Goal: Complete Application Form: Complete application form

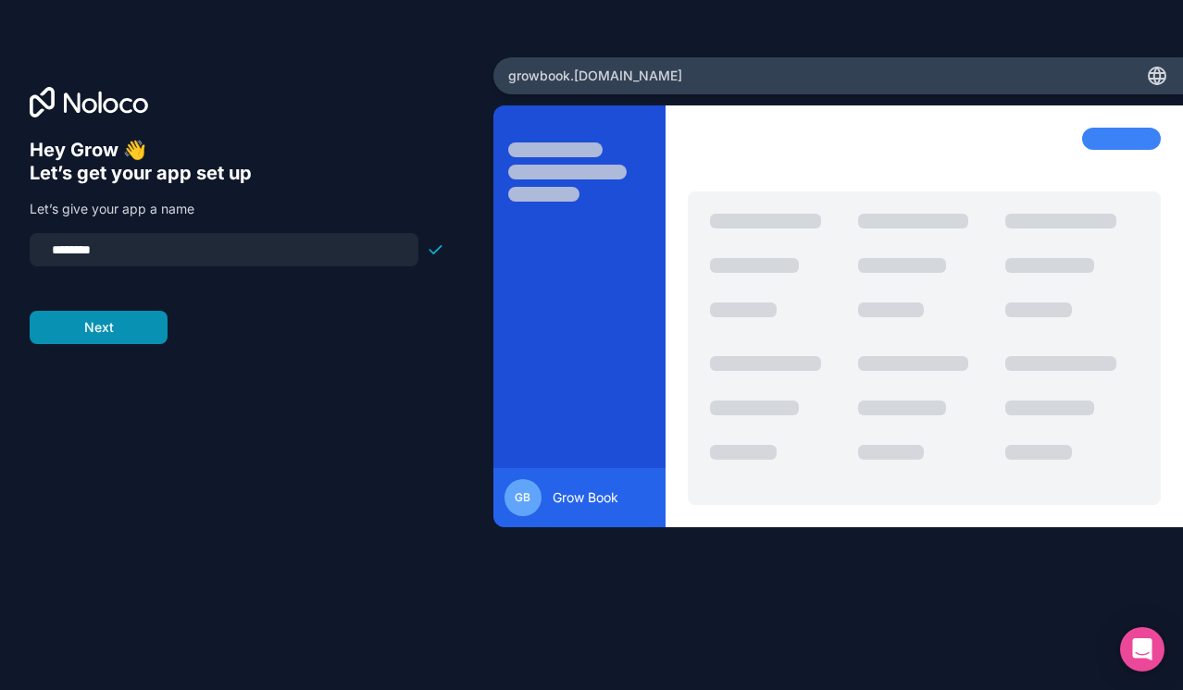
click at [141, 338] on button "Next" at bounding box center [99, 327] width 138 height 33
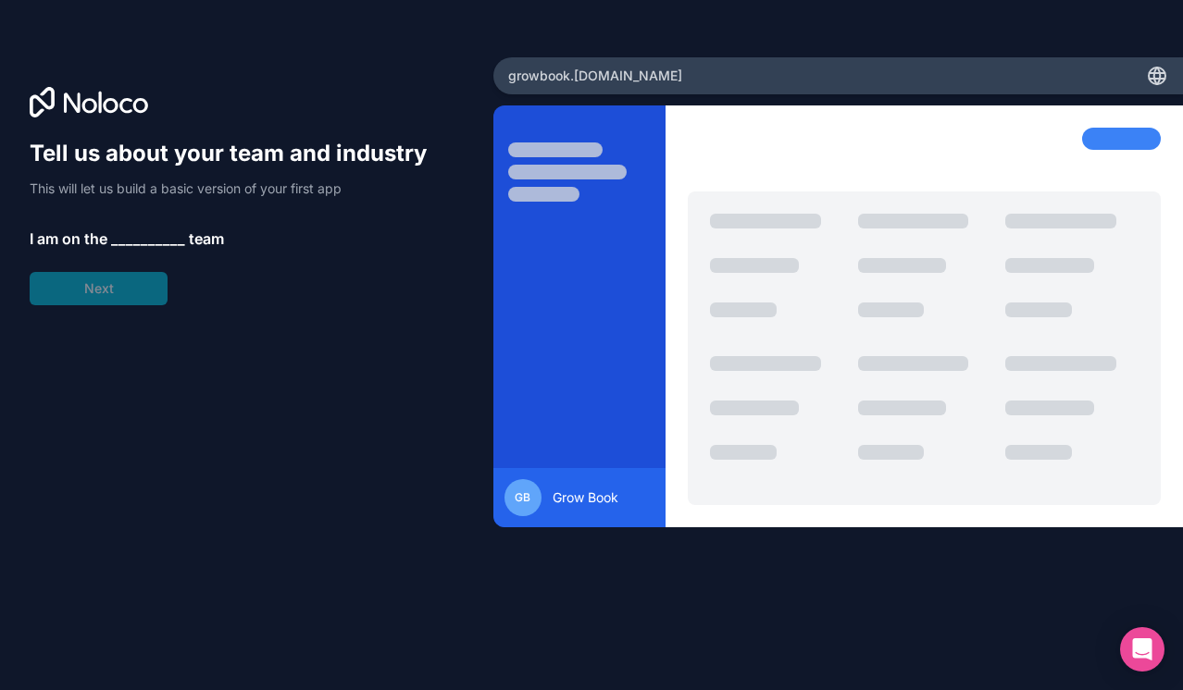
click at [143, 299] on div "Tell us about your team and industry This will let us build a basic version of …" at bounding box center [237, 222] width 415 height 167
click at [141, 244] on span "__________" at bounding box center [148, 239] width 74 height 22
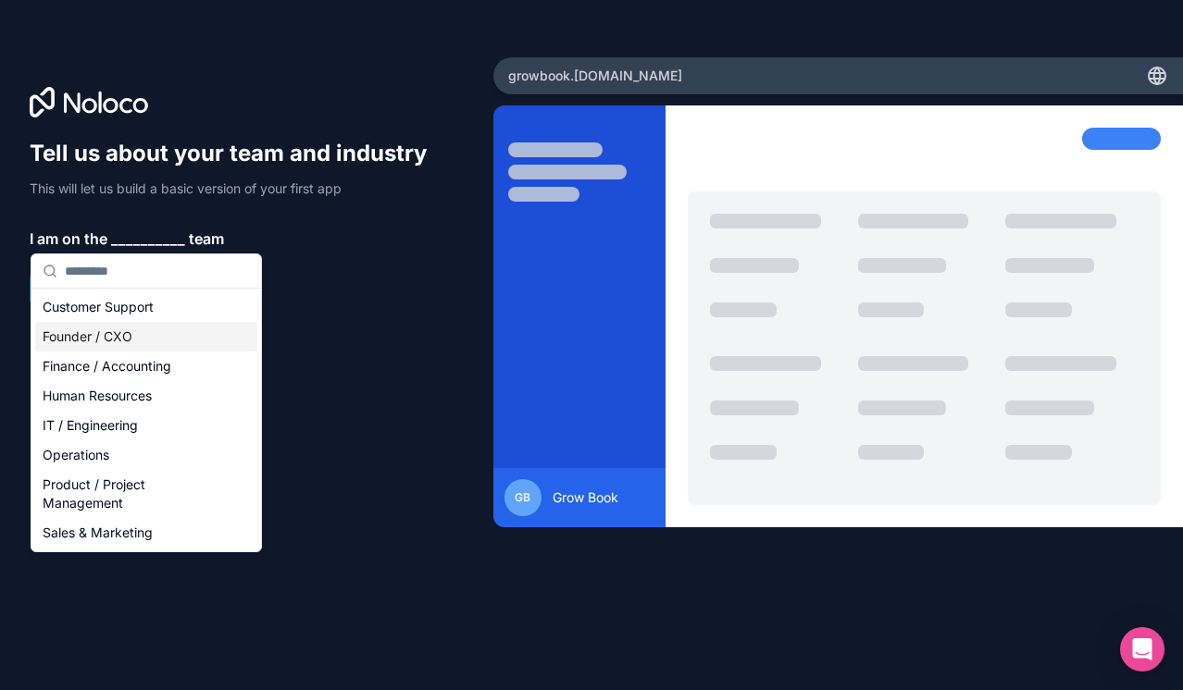
click at [155, 338] on div "Founder / CXO" at bounding box center [146, 337] width 222 height 30
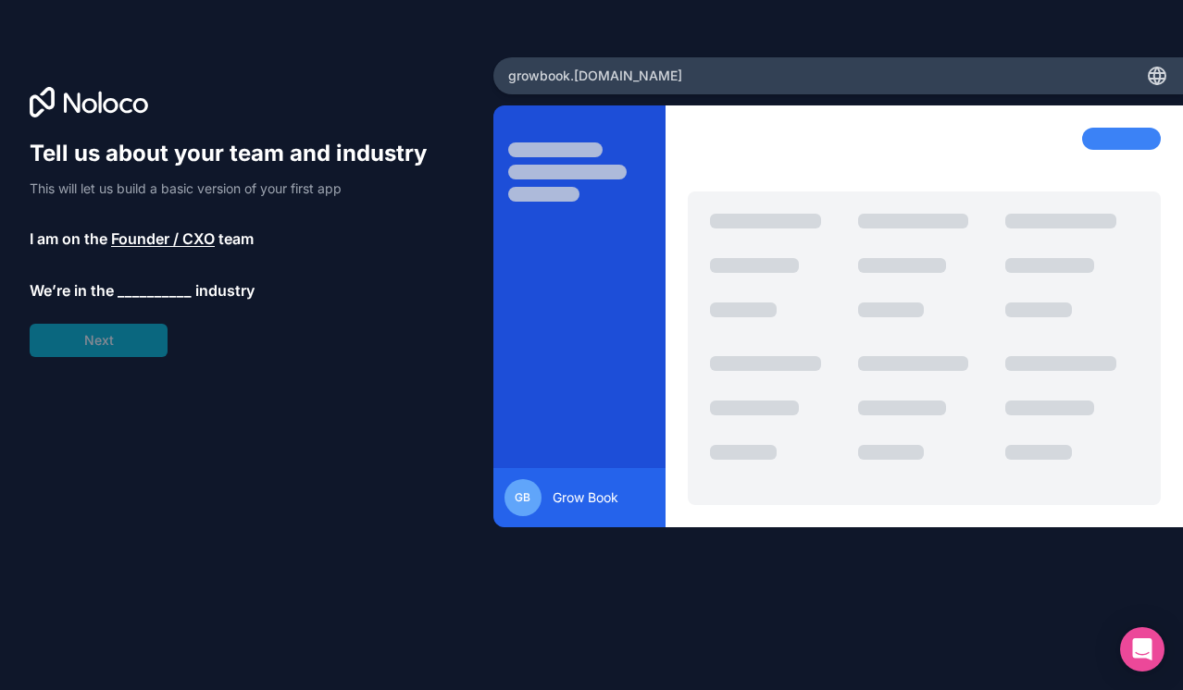
click at [157, 300] on span "__________" at bounding box center [155, 291] width 74 height 22
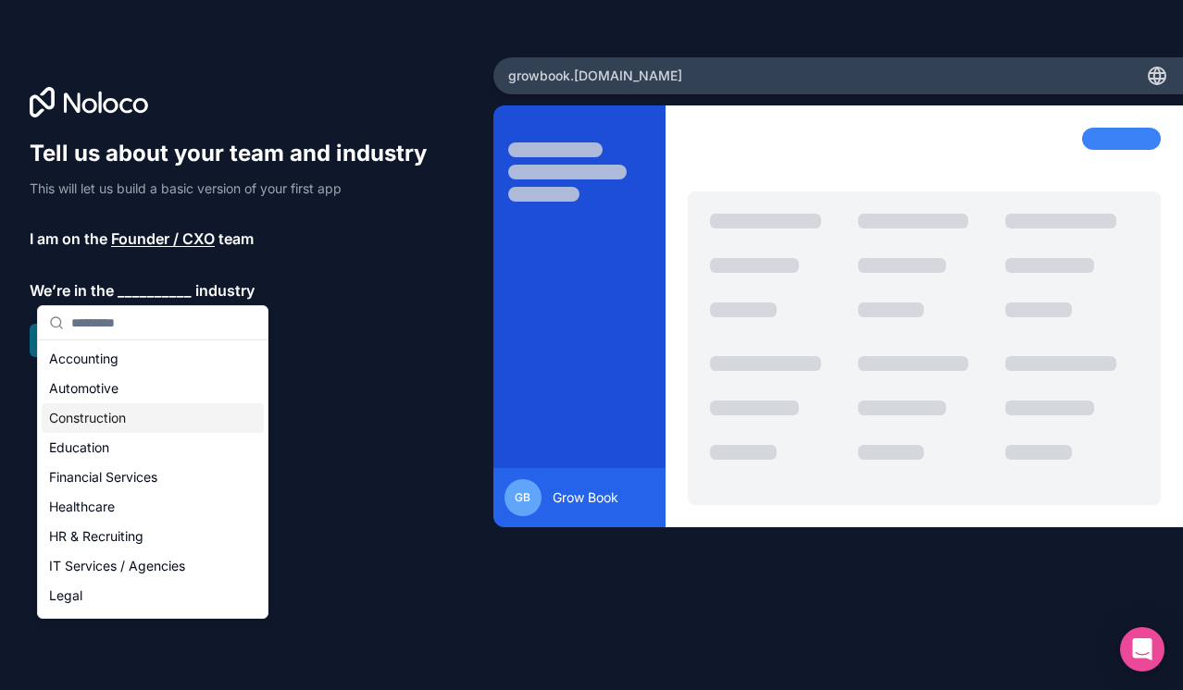
click at [149, 442] on div "Education" at bounding box center [153, 448] width 222 height 30
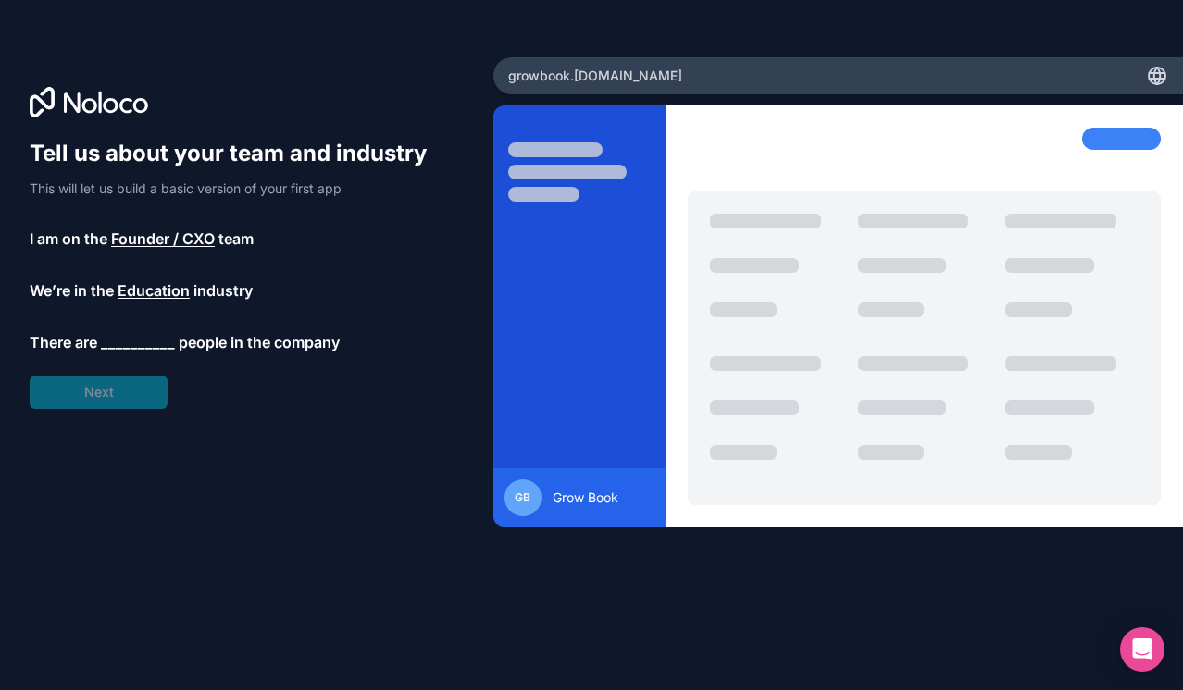
click at [143, 348] on span "__________" at bounding box center [138, 342] width 74 height 22
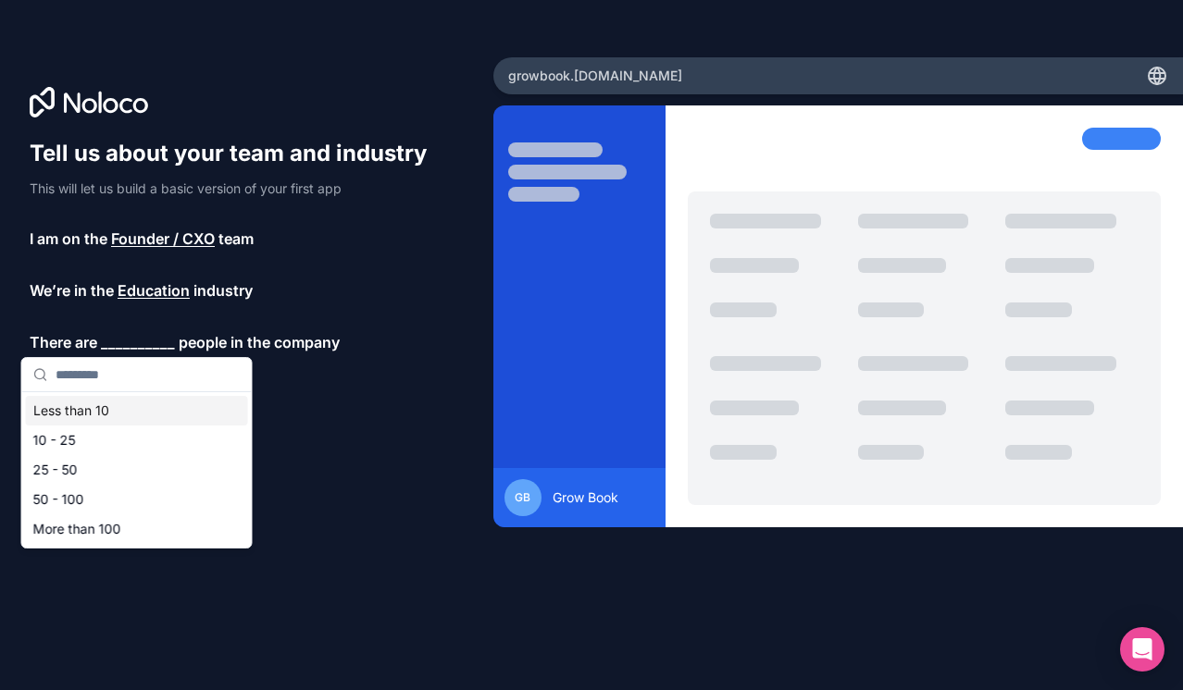
click at [144, 407] on div "Less than 10" at bounding box center [137, 411] width 222 height 30
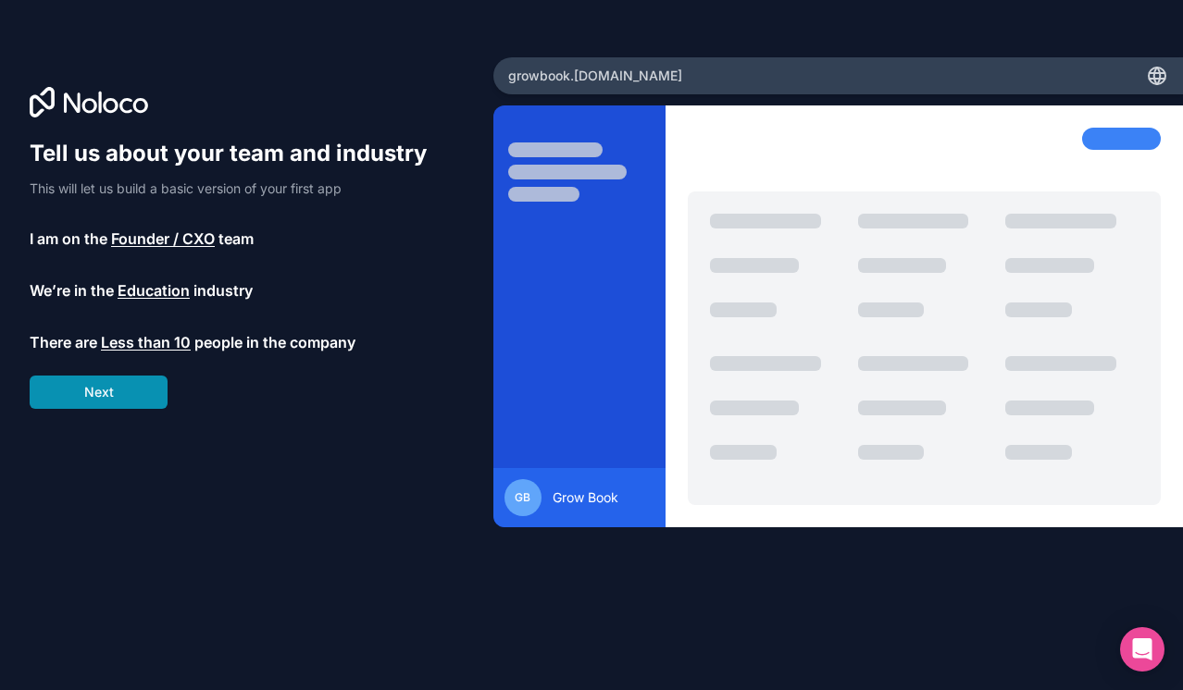
click at [126, 403] on button "Next" at bounding box center [99, 392] width 138 height 33
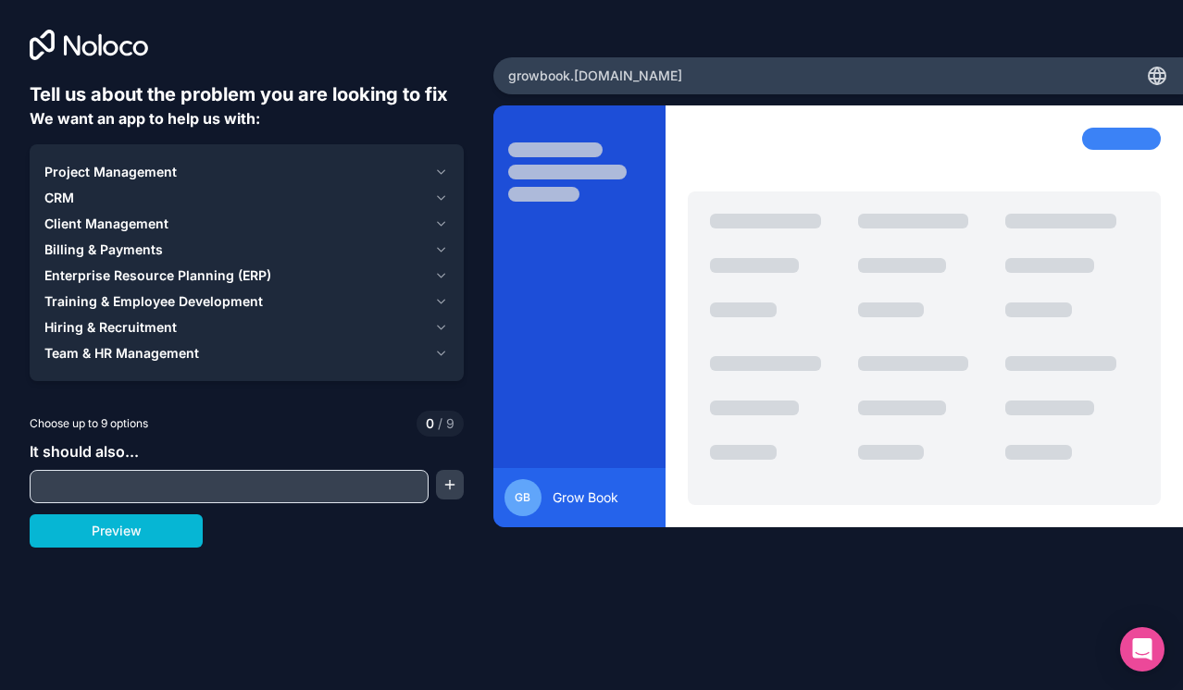
click at [203, 491] on input "text" at bounding box center [229, 487] width 390 height 26
click at [307, 168] on div "Project Management" at bounding box center [235, 172] width 382 height 19
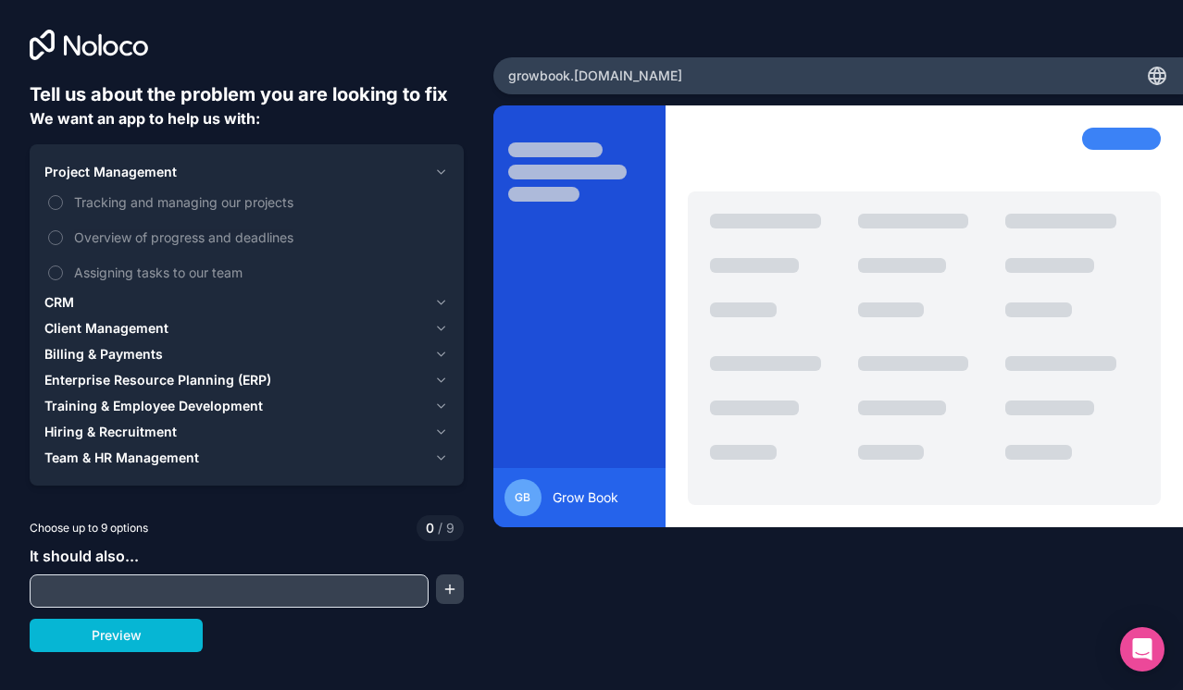
click at [265, 168] on div "Project Management" at bounding box center [235, 172] width 382 height 19
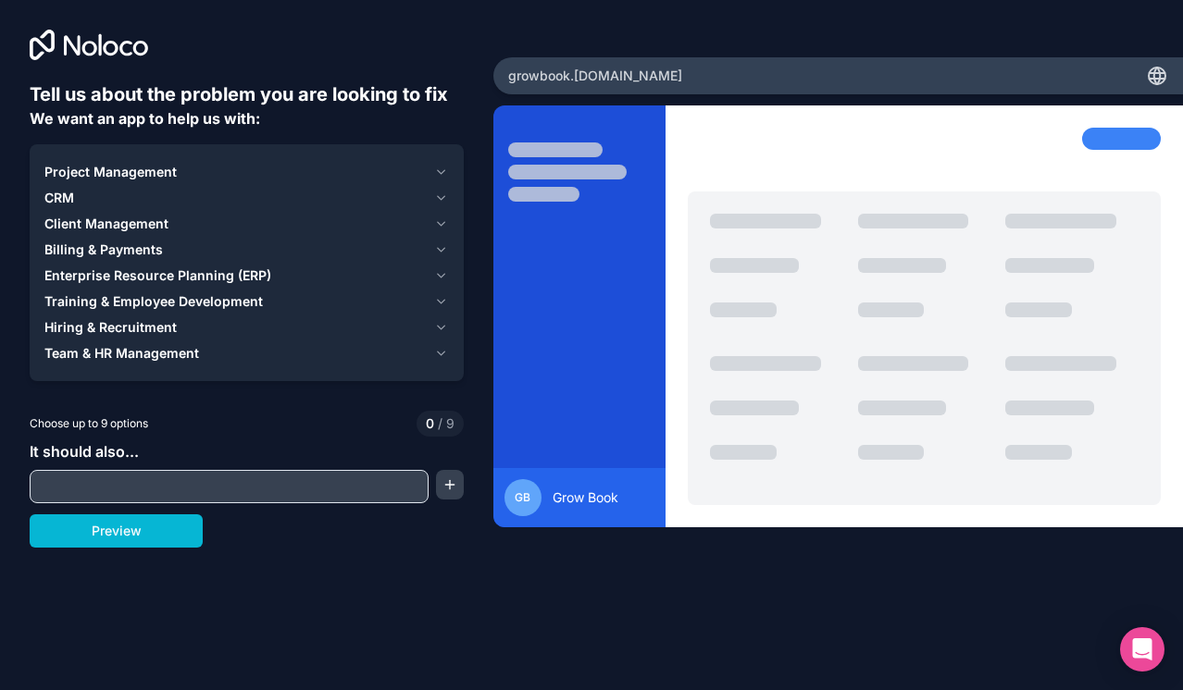
click at [226, 222] on div "Client Management" at bounding box center [235, 224] width 382 height 19
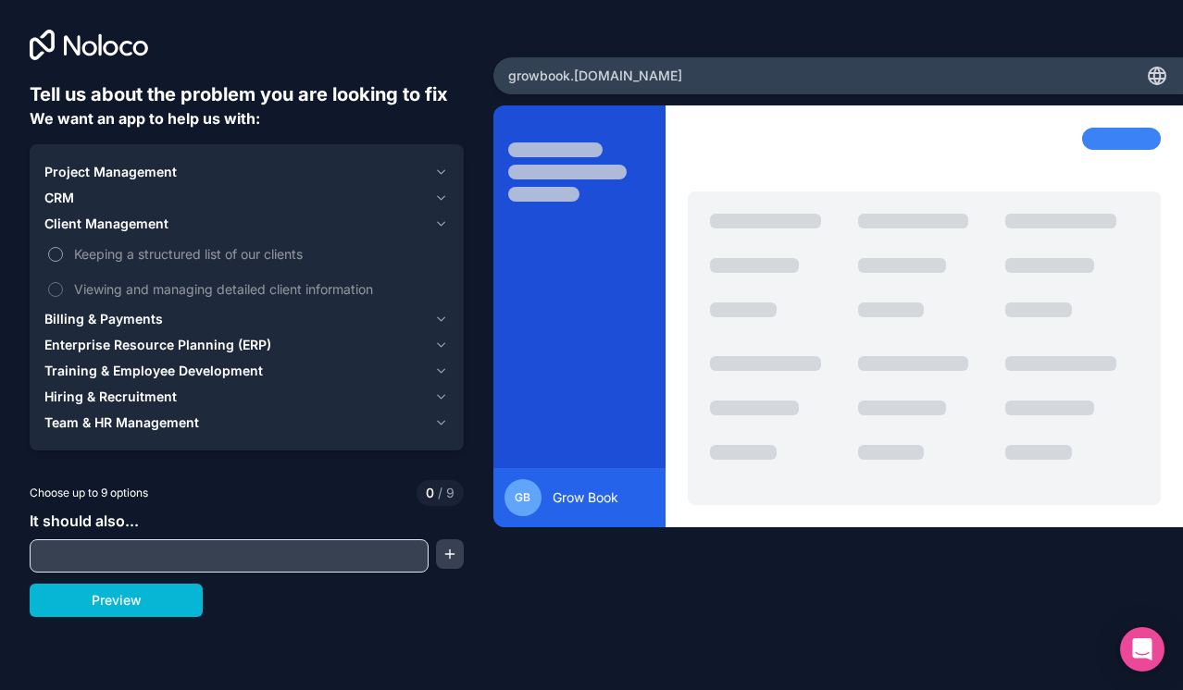
click at [213, 248] on span "Keeping a structured list of our clients" at bounding box center [259, 253] width 371 height 19
click at [63, 248] on button "Keeping a structured list of our clients" at bounding box center [55, 254] width 15 height 15
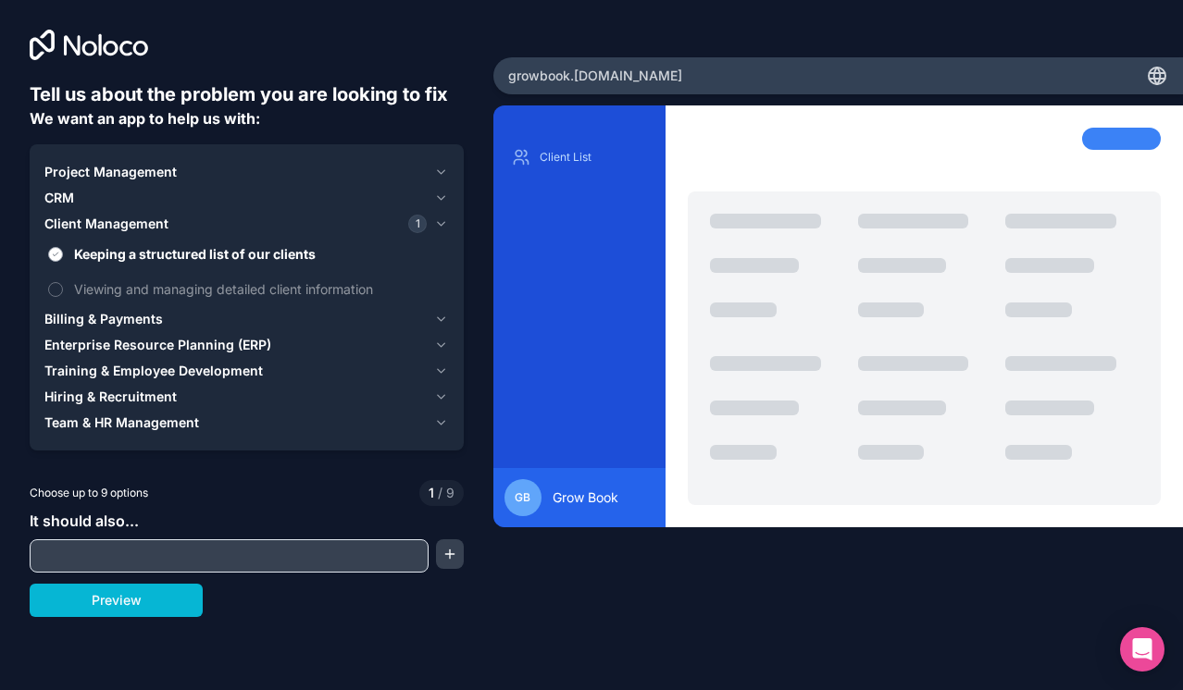
click at [248, 254] on span "Keeping a structured list of our clients" at bounding box center [259, 253] width 371 height 19
click at [63, 254] on button "Keeping a structured list of our clients" at bounding box center [55, 254] width 15 height 15
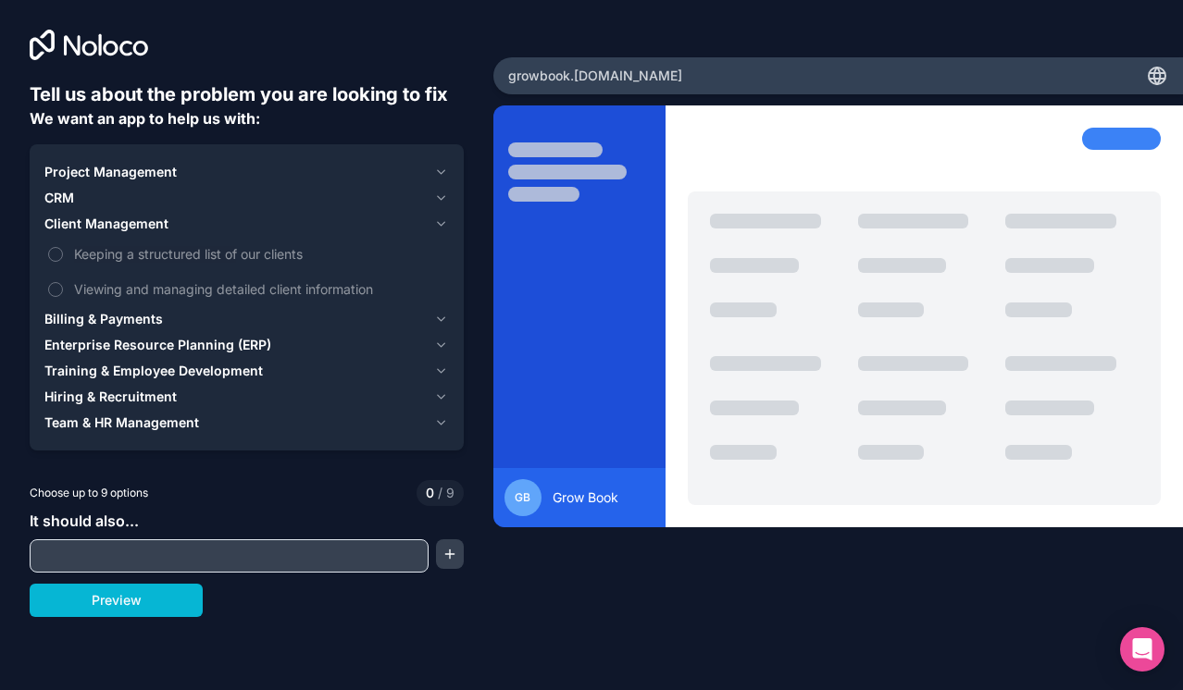
click at [242, 310] on div "Billing & Payments" at bounding box center [235, 319] width 382 height 19
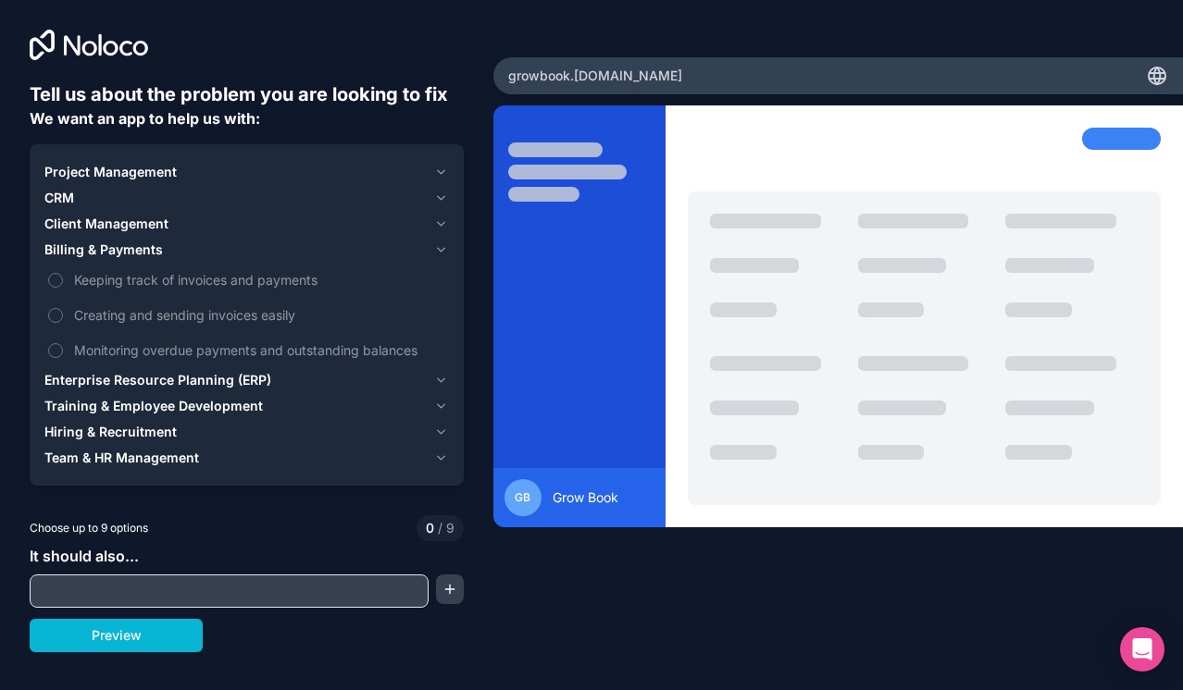
click at [268, 380] on div "Enterprise Resource Planning (ERP)" at bounding box center [235, 380] width 382 height 19
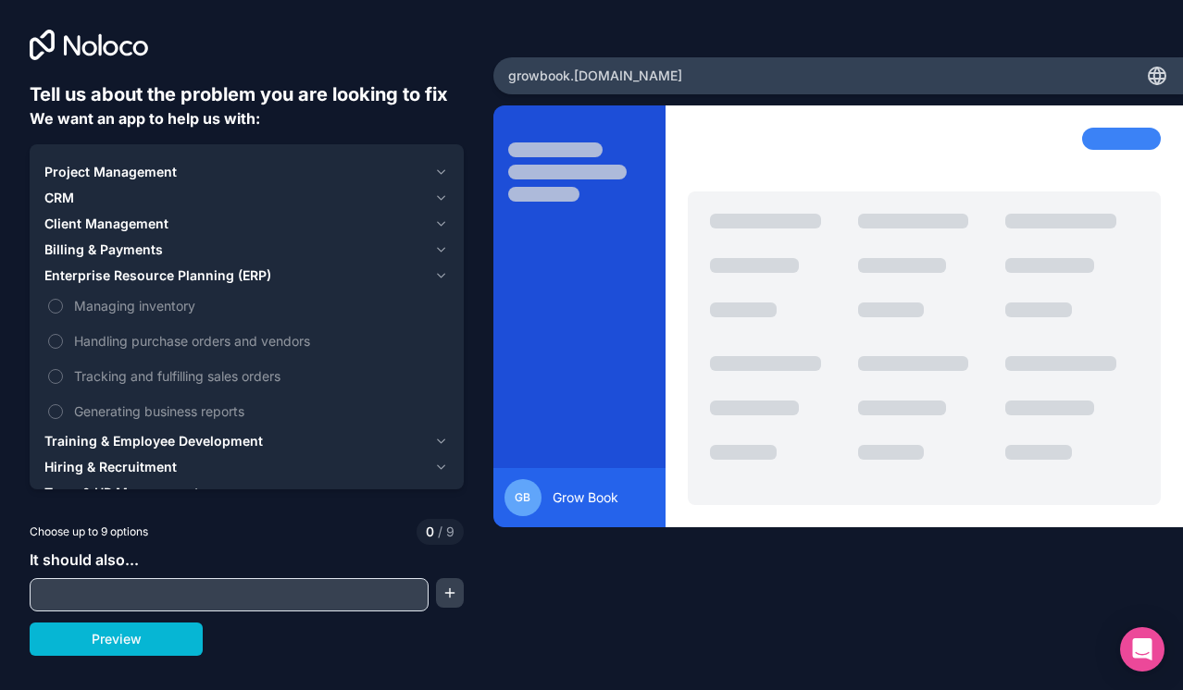
click at [211, 280] on span "Enterprise Resource Planning (ERP)" at bounding box center [157, 276] width 227 height 19
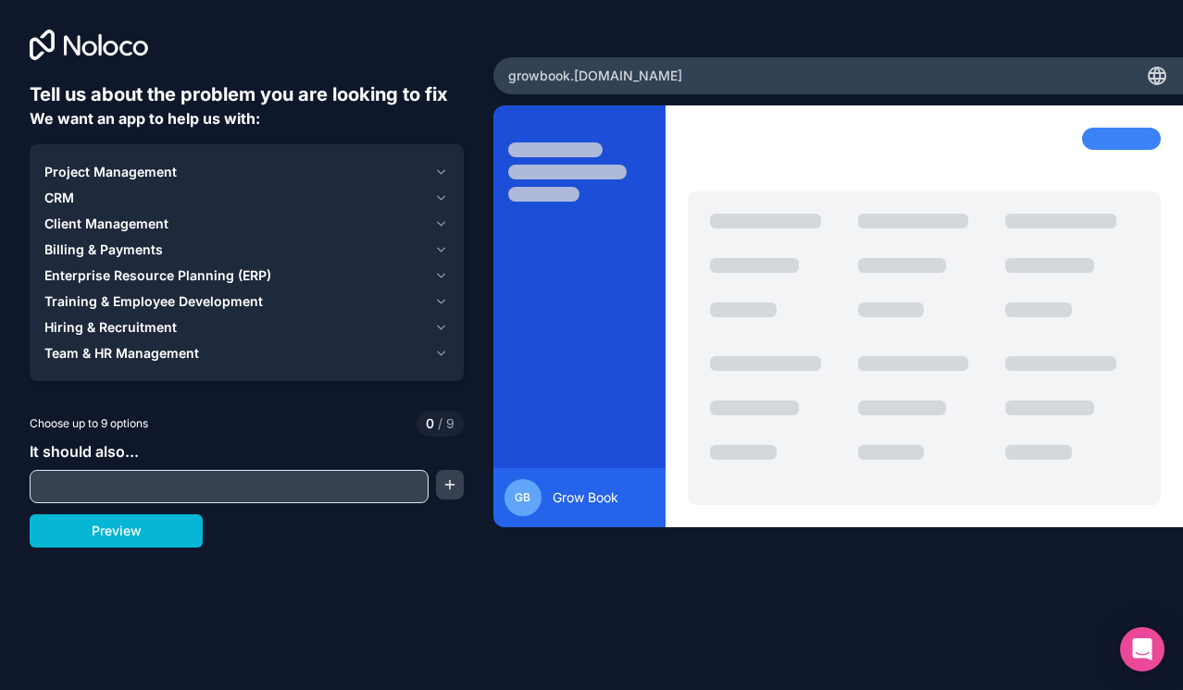
click at [218, 365] on button "Team & HR Management" at bounding box center [246, 354] width 404 height 26
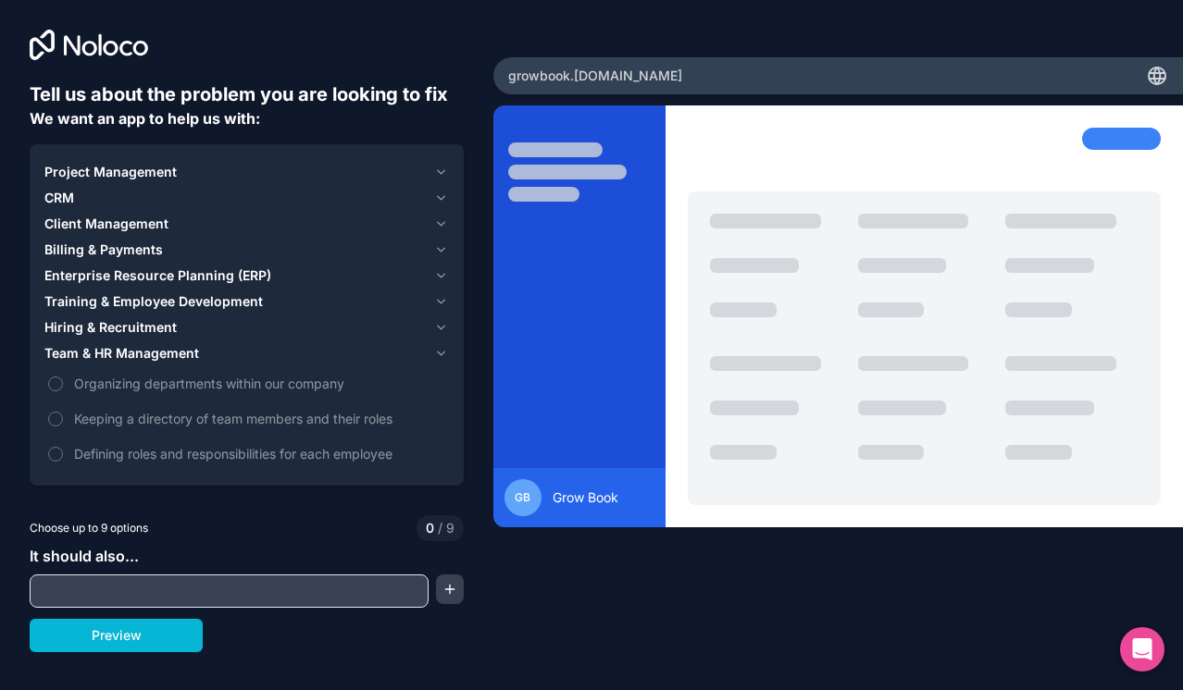
click at [219, 360] on div "Team & HR Management" at bounding box center [235, 353] width 382 height 19
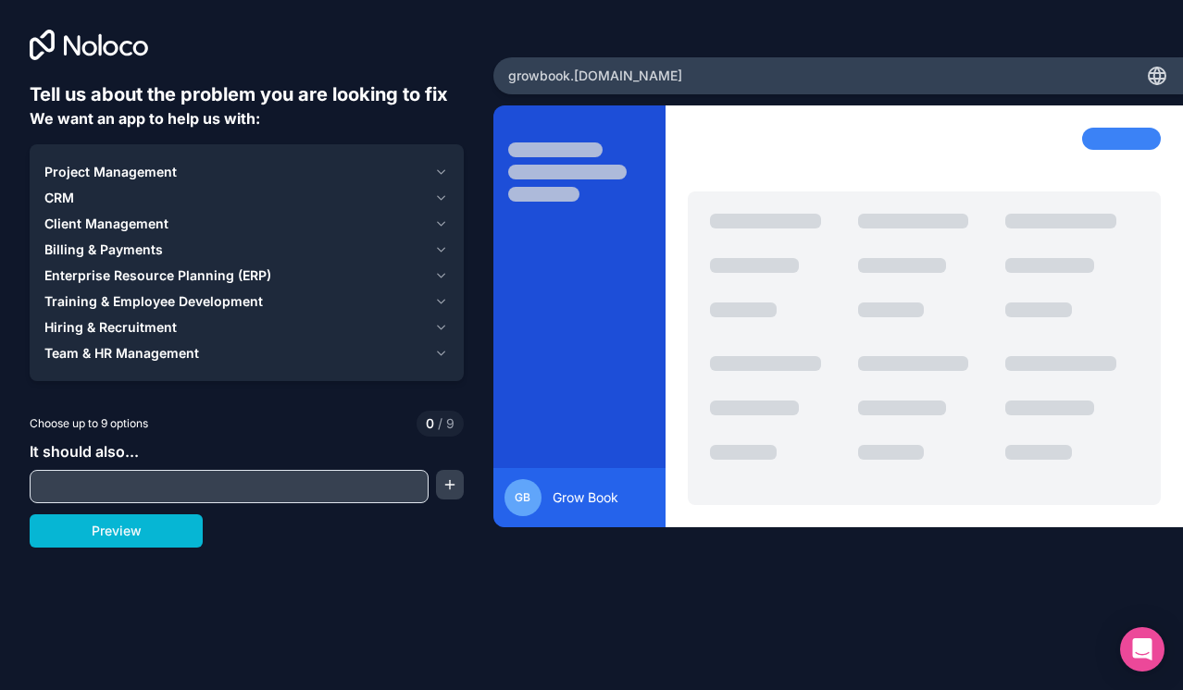
click at [218, 335] on div "Hiring & Recruitment" at bounding box center [235, 327] width 382 height 19
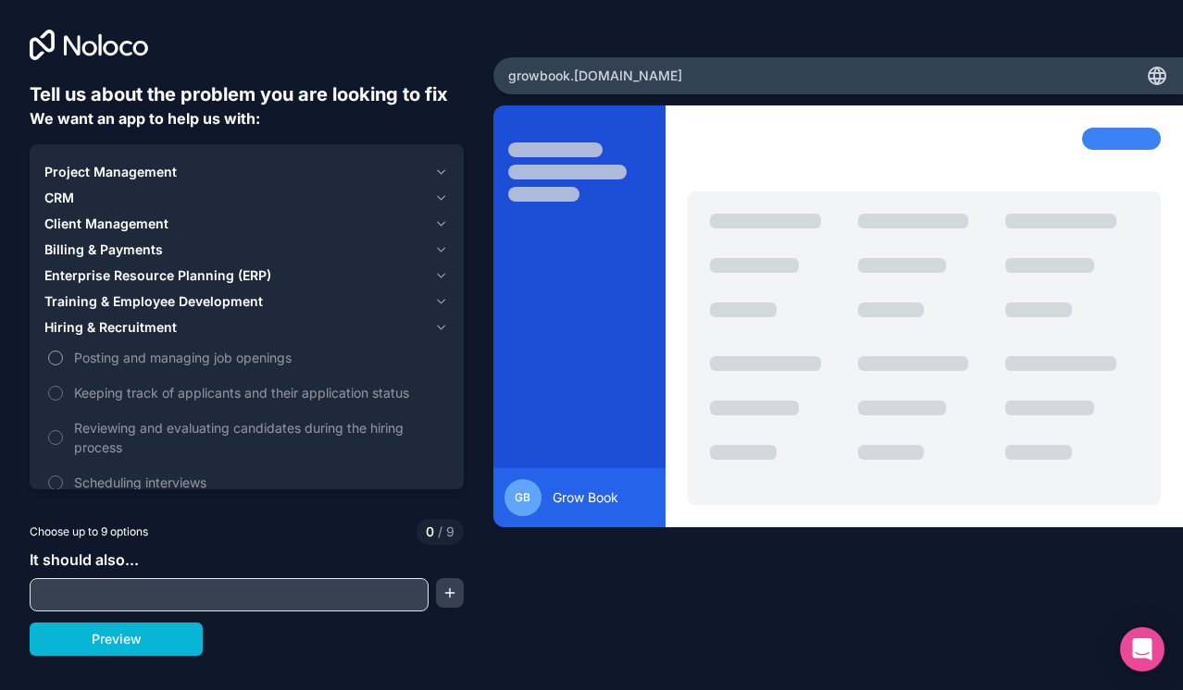
click at [221, 358] on span "Posting and managing job openings" at bounding box center [259, 357] width 371 height 19
click at [63, 358] on button "Posting and managing job openings" at bounding box center [55, 358] width 15 height 15
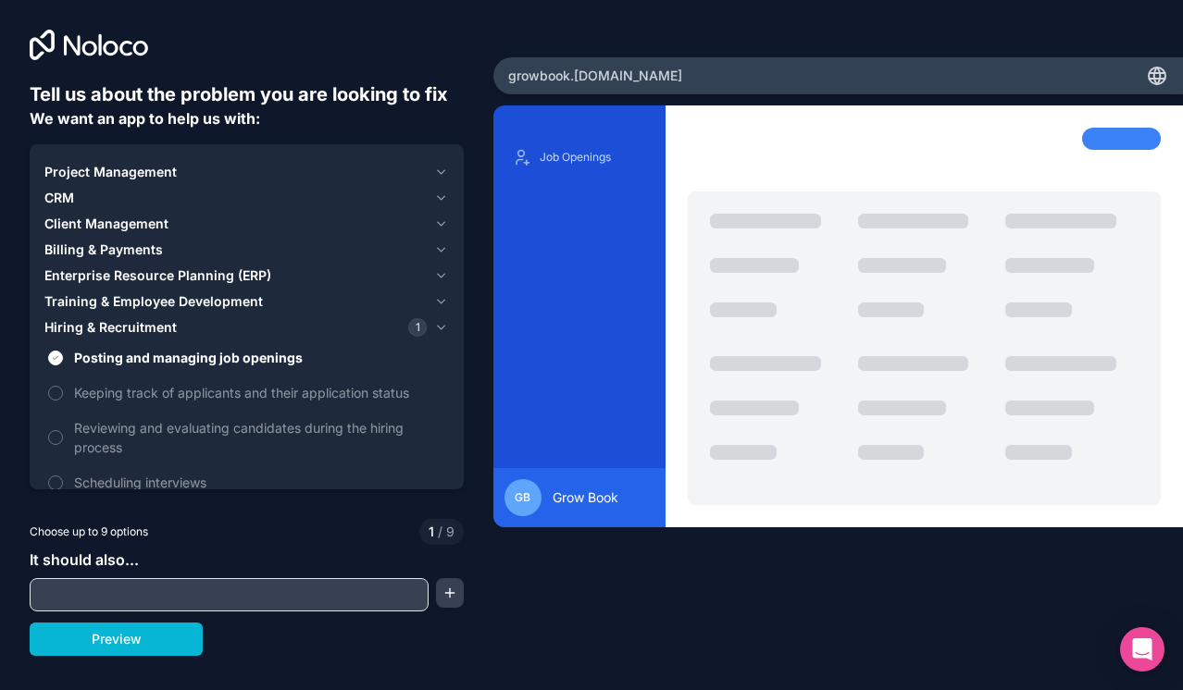
click at [193, 595] on input "text" at bounding box center [229, 595] width 390 height 26
type input "**********"
click at [454, 599] on button "button" at bounding box center [449, 593] width 27 height 30
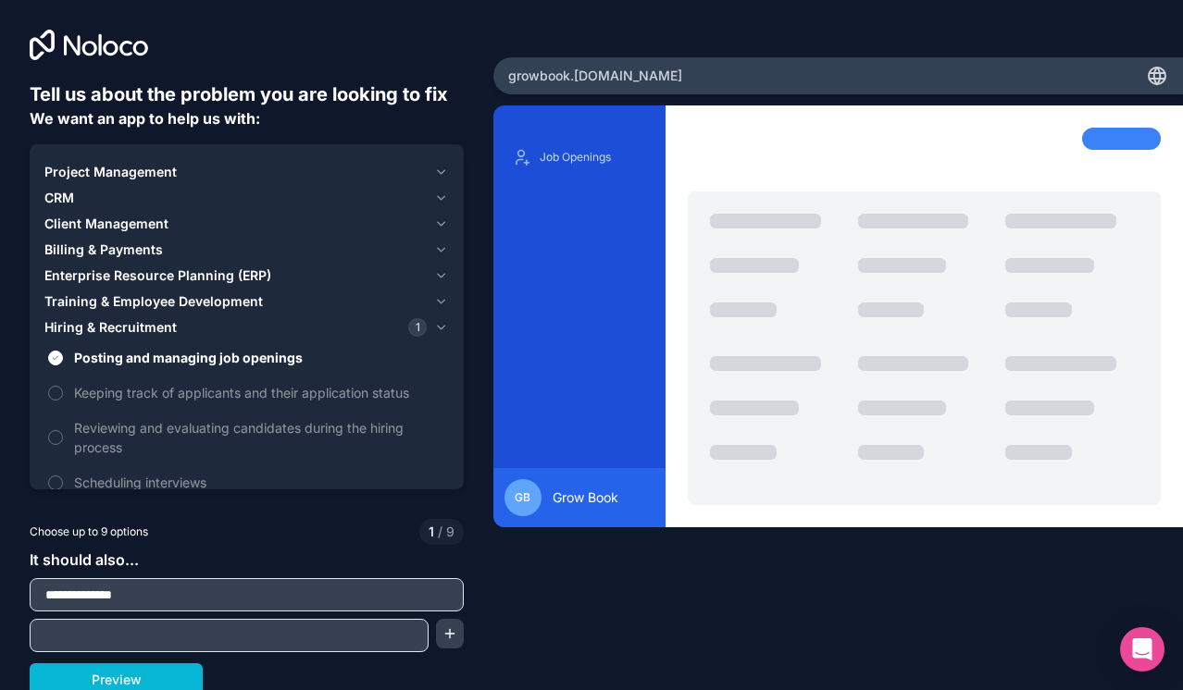
click at [327, 627] on input "text" at bounding box center [229, 636] width 390 height 26
type input "**********"
click at [443, 638] on button "button" at bounding box center [449, 634] width 27 height 30
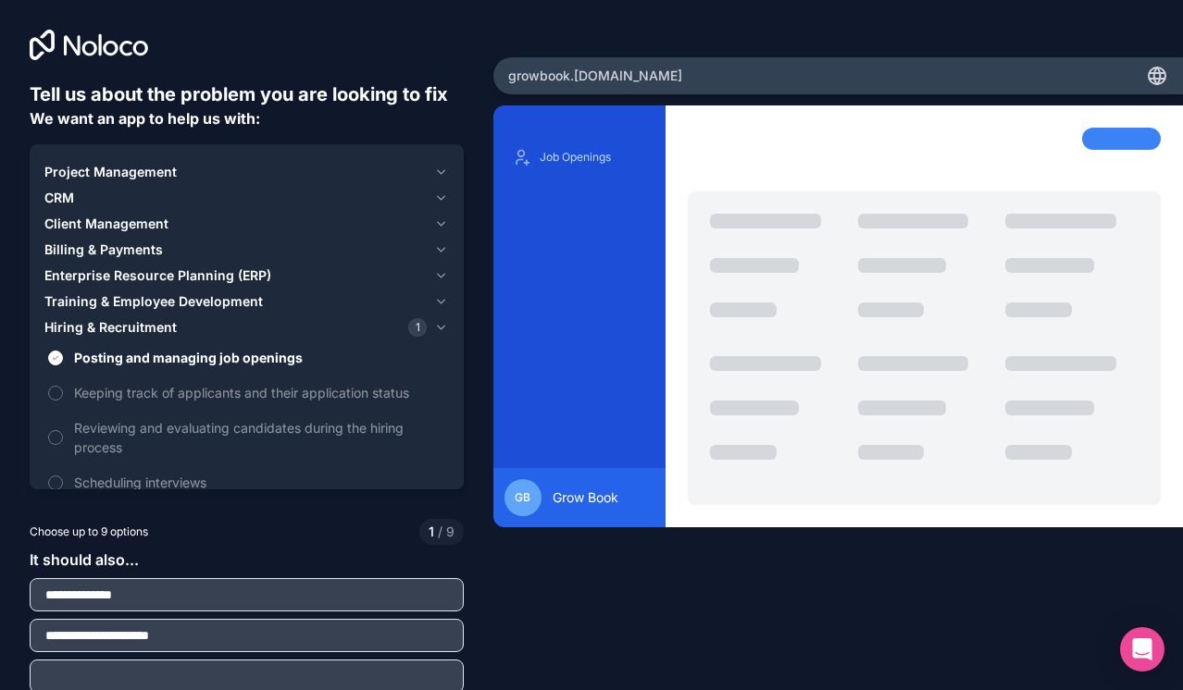
scroll to position [47, 0]
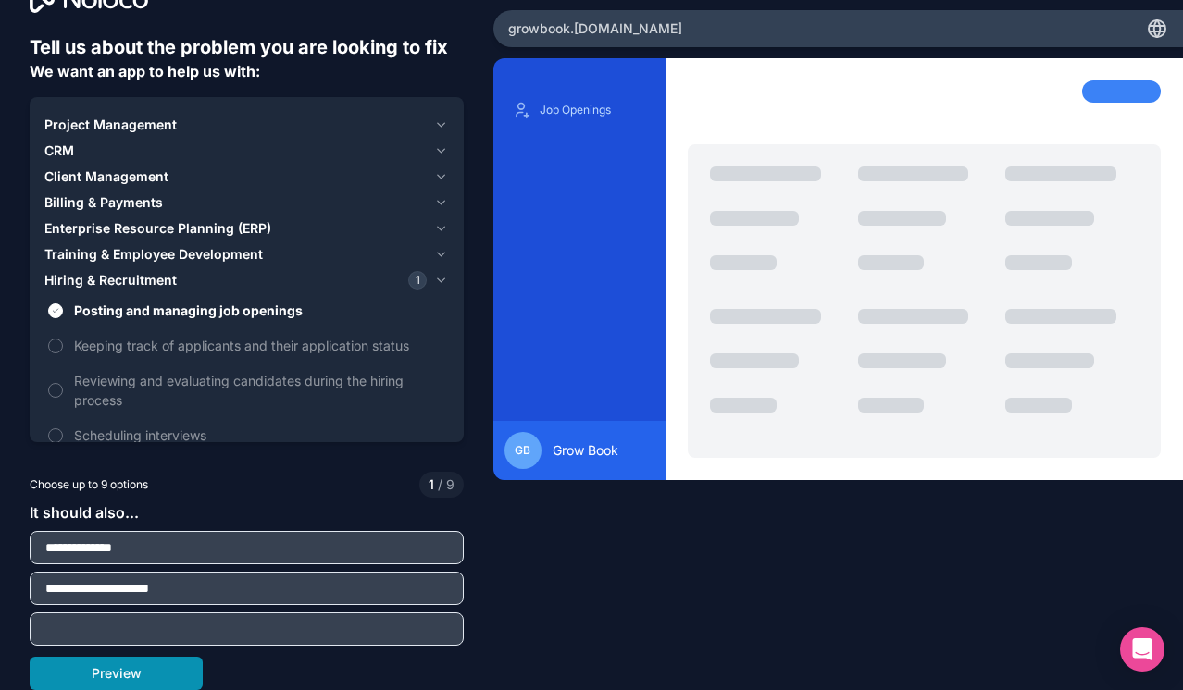
click at [160, 673] on button "Preview" at bounding box center [116, 673] width 173 height 33
click at [54, 429] on button "Scheduling interviews" at bounding box center [55, 436] width 15 height 15
click at [171, 671] on button "Preview" at bounding box center [116, 673] width 173 height 33
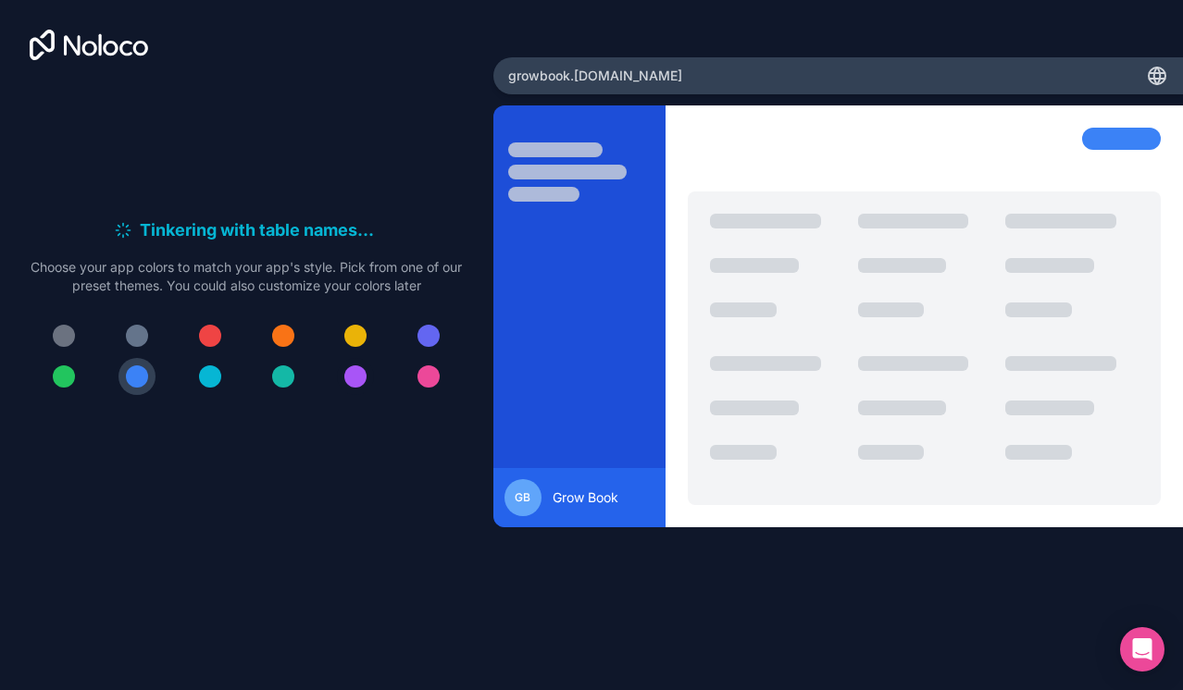
click at [361, 375] on div at bounding box center [355, 377] width 22 height 22
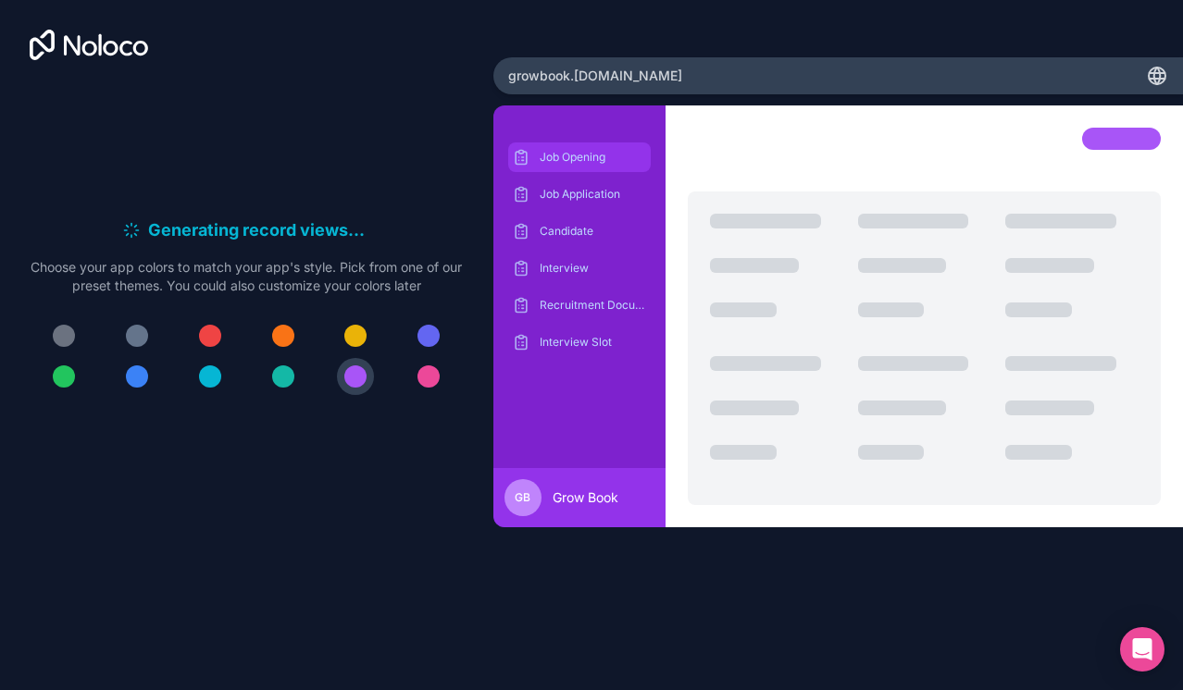
click at [582, 168] on div "Job Opening" at bounding box center [579, 158] width 143 height 30
click at [590, 193] on p "Job Application" at bounding box center [593, 194] width 107 height 15
click at [581, 242] on div "Candidate" at bounding box center [579, 232] width 143 height 30
click at [581, 272] on p "Interview" at bounding box center [593, 268] width 107 height 15
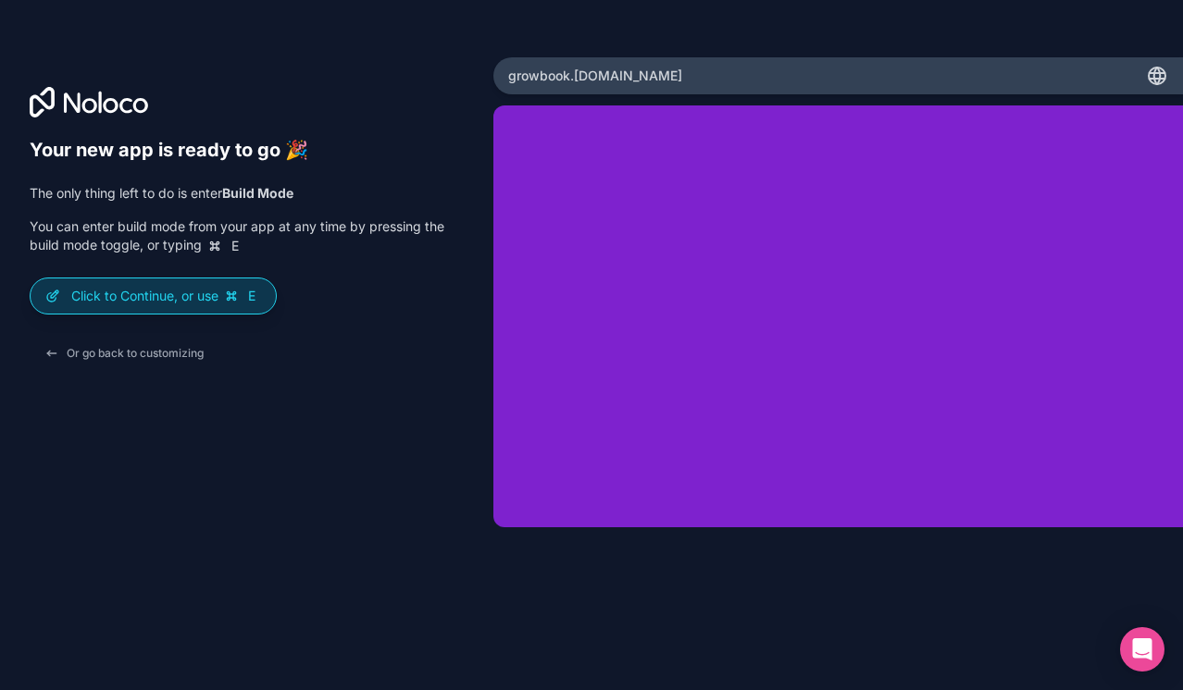
click at [201, 305] on p "Click to Continue, or use E" at bounding box center [166, 296] width 190 height 19
click at [166, 301] on p "Click to Continue, or use E" at bounding box center [166, 296] width 190 height 19
